Goal: Obtain resource: Download file/media

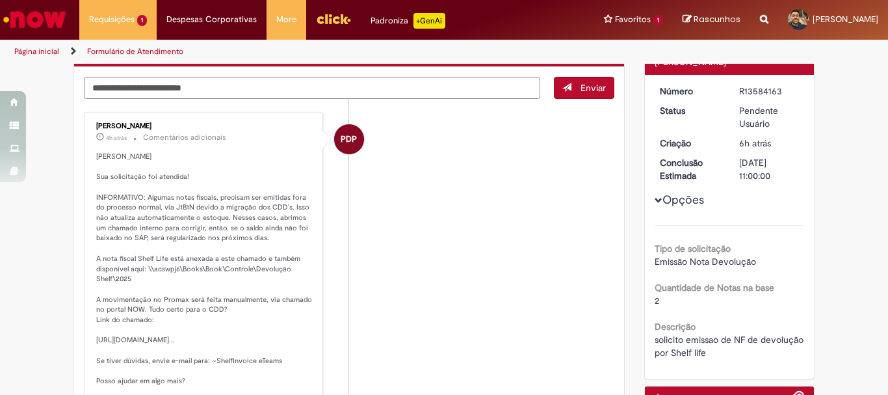
scroll to position [195, 0]
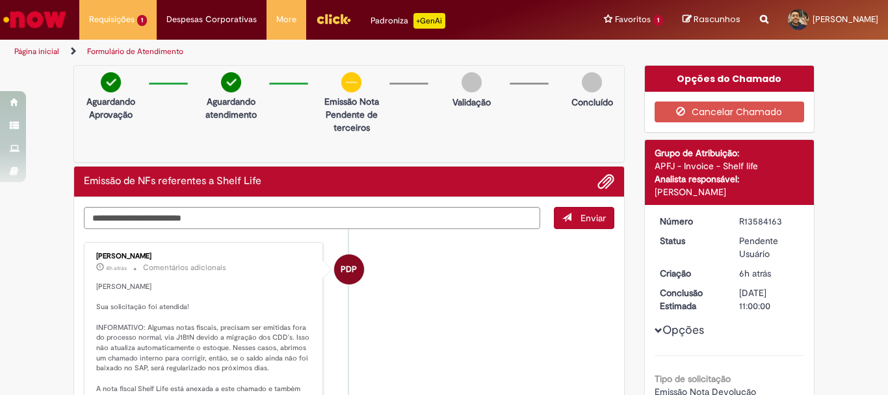
scroll to position [195, 0]
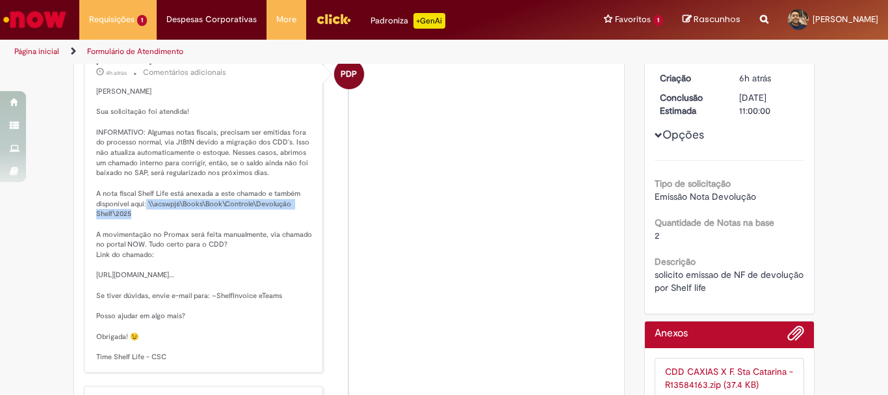
drag, startPoint x: 141, startPoint y: 203, endPoint x: 256, endPoint y: 213, distance: 114.9
click at [256, 213] on p "[PERSON_NAME] Sua solicitação foi atendida! INFORMATIVO: Algumas notas fiscais,…" at bounding box center [204, 224] width 217 height 276
copy p "\\acswpj6\Books\Book\Controle\Devolução Shelf\2025"
click at [186, 217] on p "[PERSON_NAME] Sua solicitação foi atendida! INFORMATIVO: Algumas notas fiscais,…" at bounding box center [204, 224] width 217 height 276
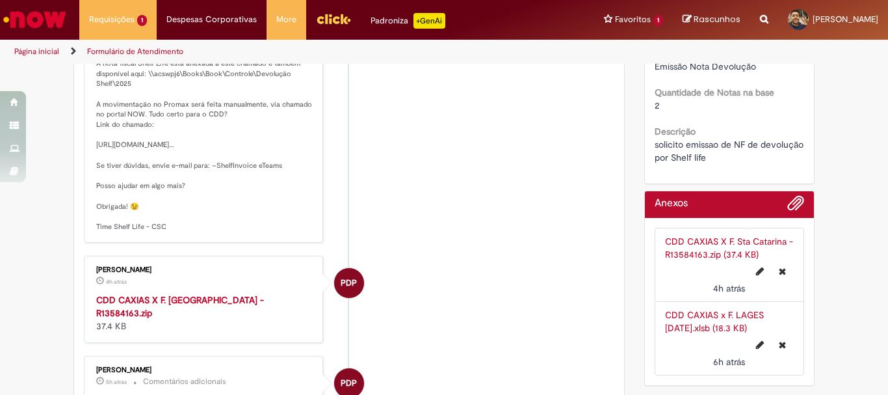
scroll to position [390, 0]
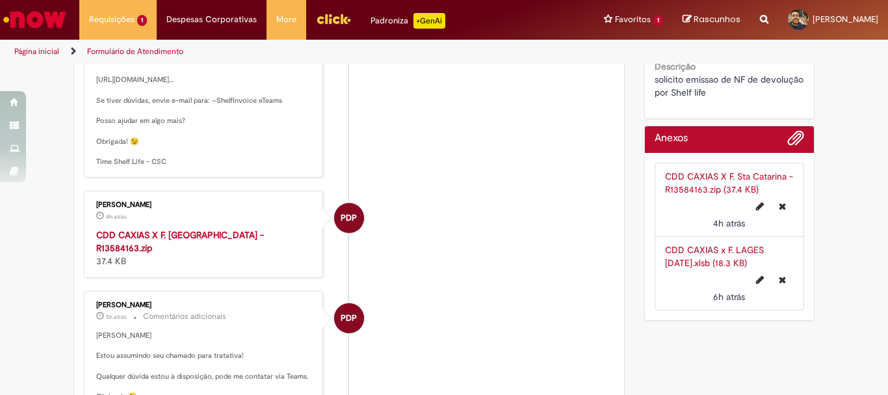
click at [707, 178] on link "CDD CAXIAS X F. Sta Catarina - R13584163.zip (37.4 KB)" at bounding box center [729, 182] width 128 height 25
